Goal: Information Seeking & Learning: Learn about a topic

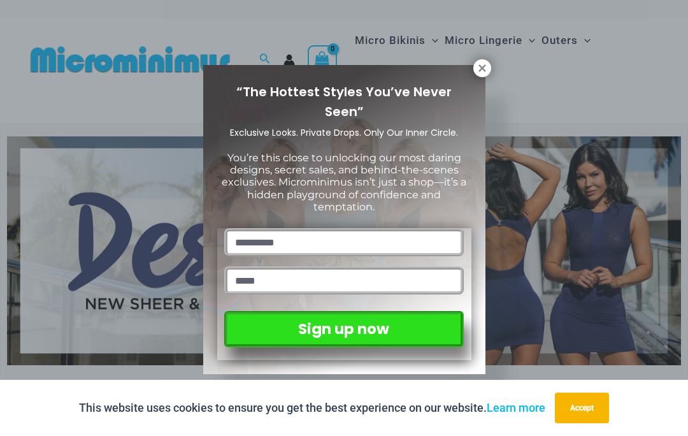
click at [482, 68] on icon at bounding box center [482, 67] width 7 height 7
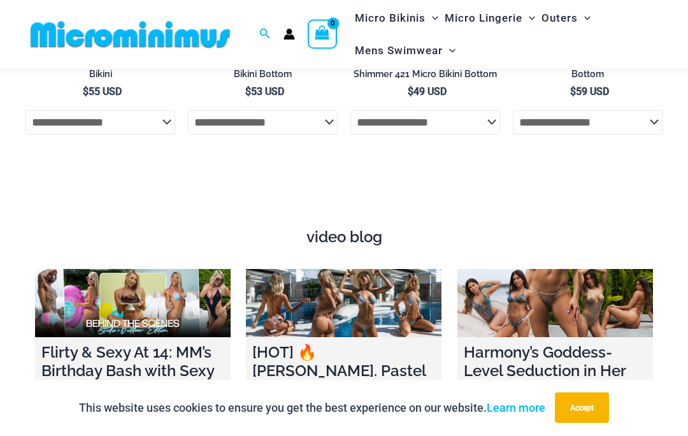
scroll to position [3957, 0]
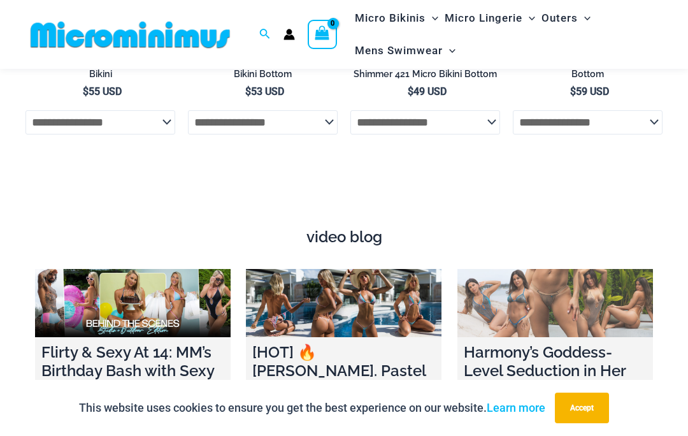
click at [570, 343] on h4 "Harmony’s Goddess-Level Seduction in Her Sheer Micro Bikini ✨💦" at bounding box center [555, 370] width 183 height 55
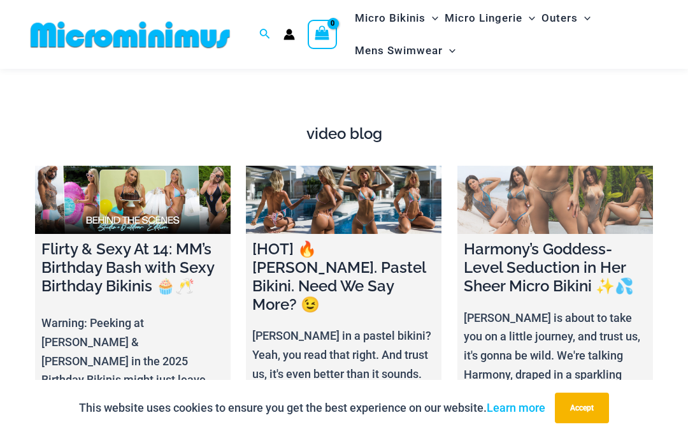
scroll to position [4061, 0]
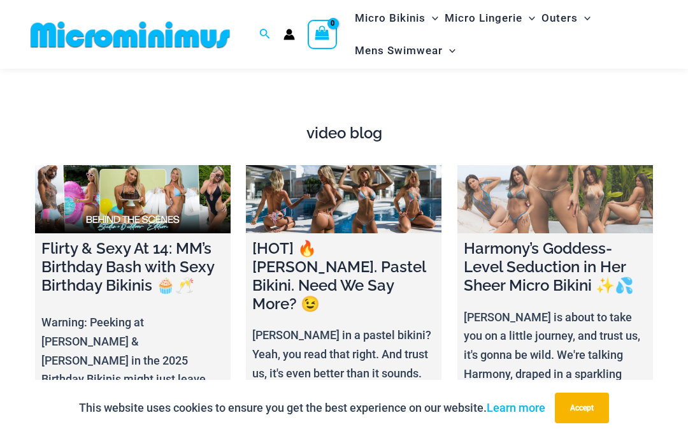
click at [587, 165] on link at bounding box center [555, 199] width 196 height 68
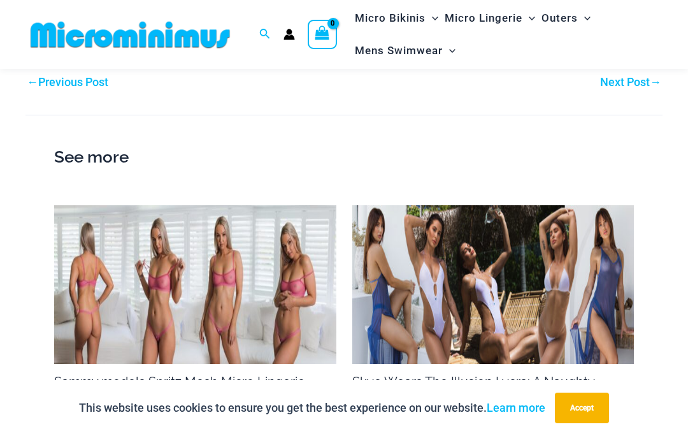
scroll to position [1904, 0]
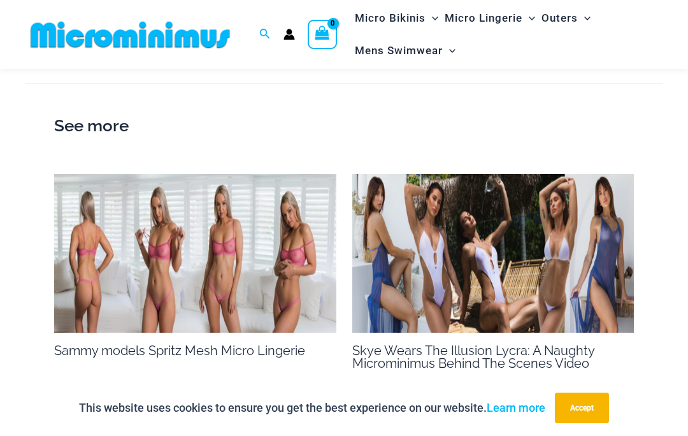
click at [220, 254] on img at bounding box center [195, 253] width 282 height 159
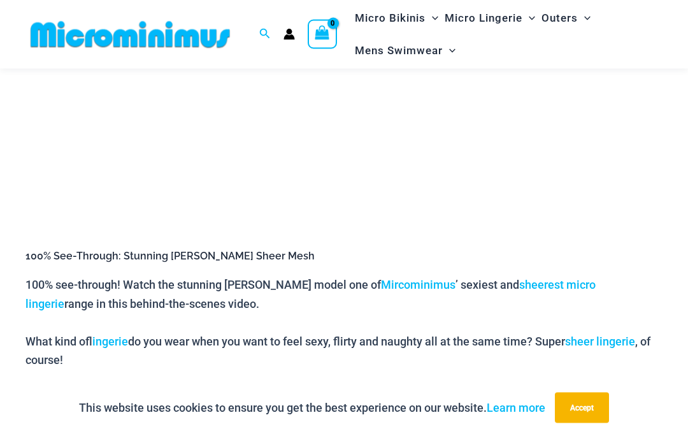
scroll to position [298, 0]
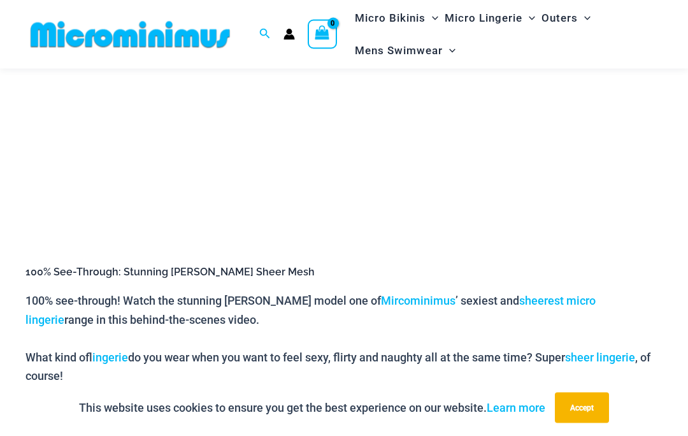
click at [601, 359] on link "sheer lingerie" at bounding box center [600, 357] width 70 height 13
